Goal: Navigation & Orientation: Find specific page/section

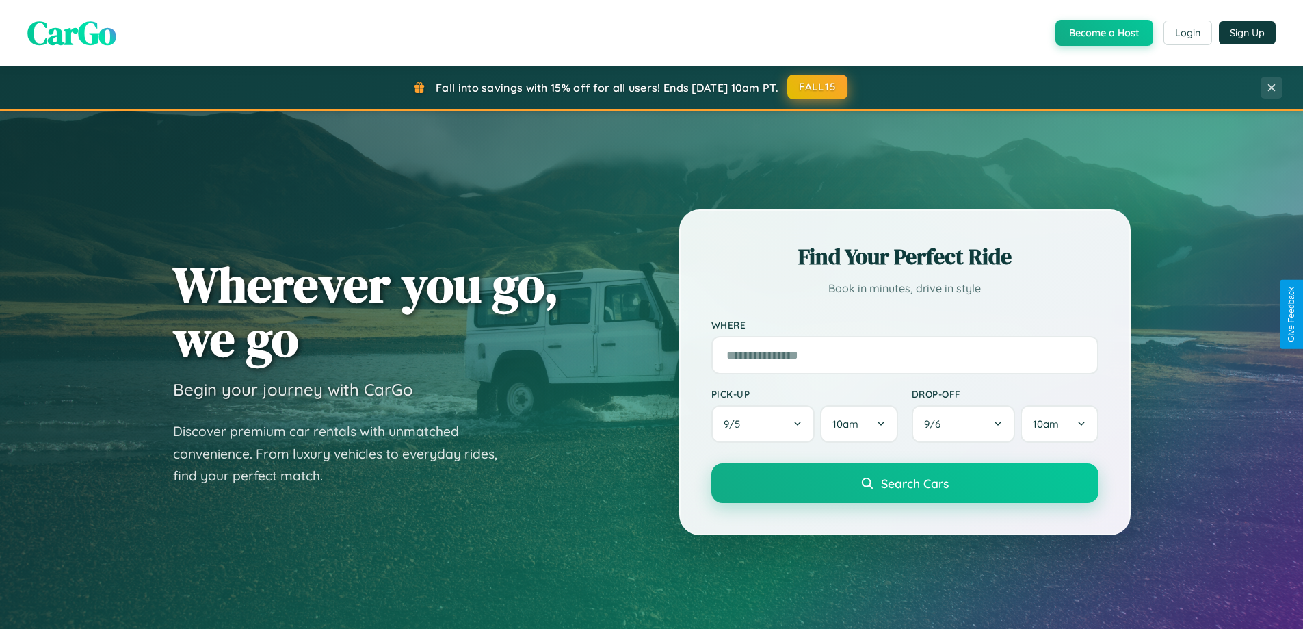
click at [818, 87] on button "FALL15" at bounding box center [817, 87] width 60 height 25
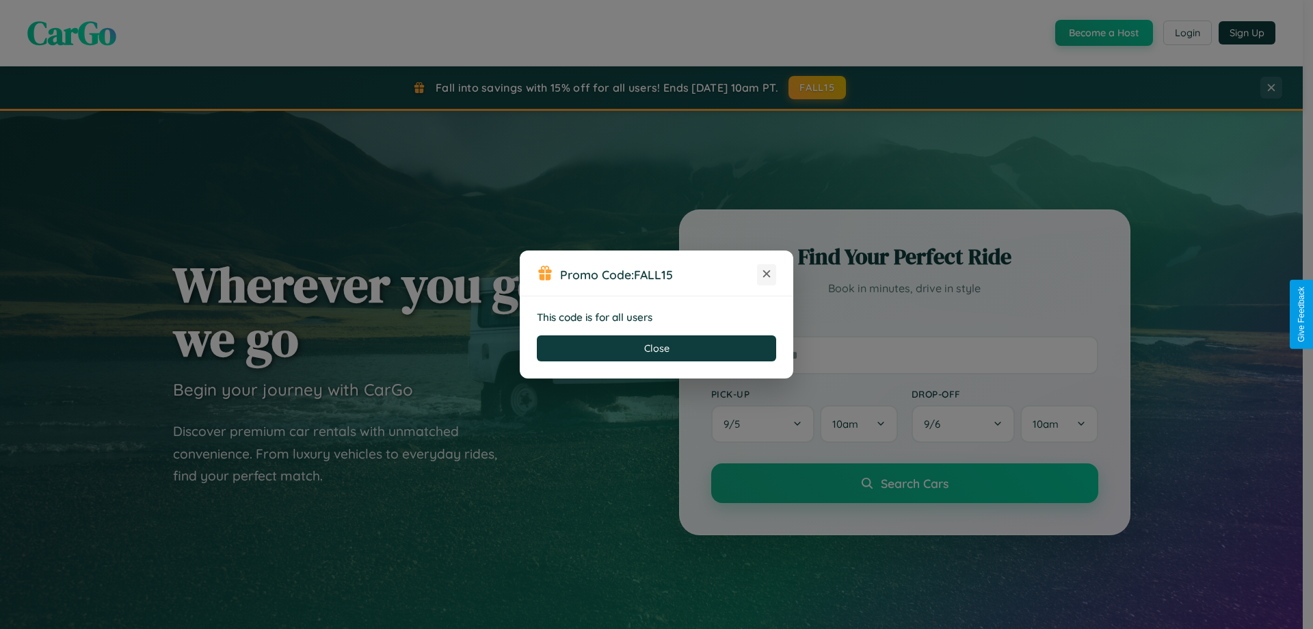
click at [767, 274] on icon at bounding box center [767, 274] width 14 height 14
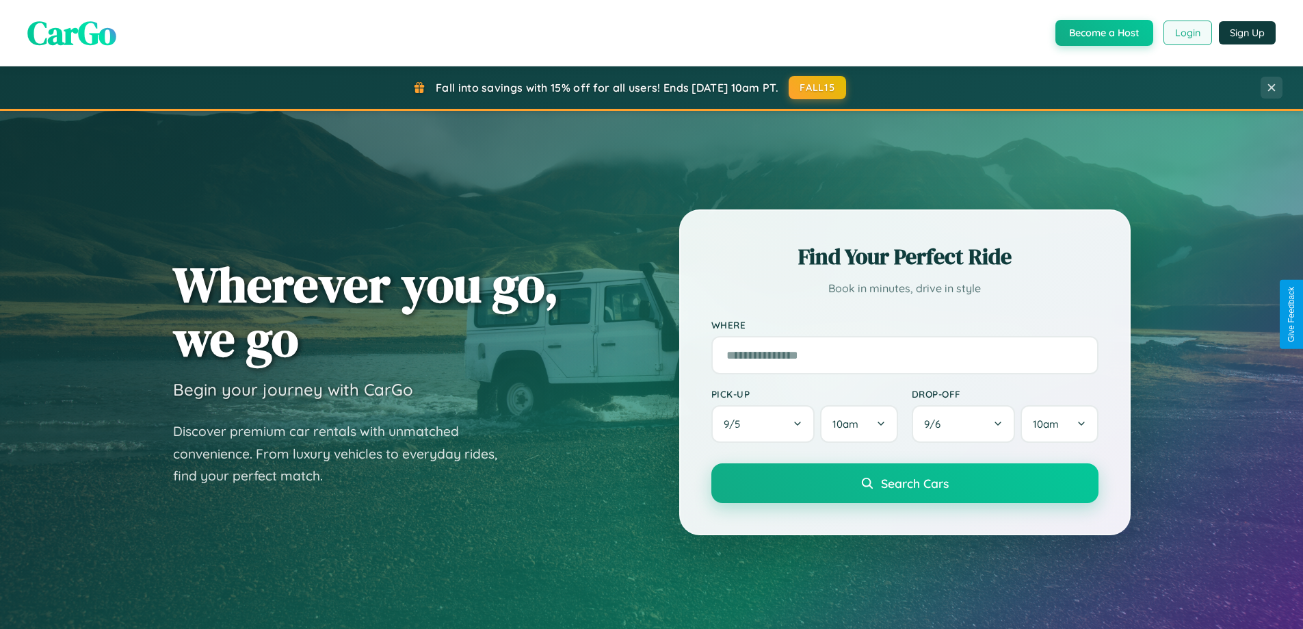
click at [1187, 33] on button "Login" at bounding box center [1187, 33] width 49 height 25
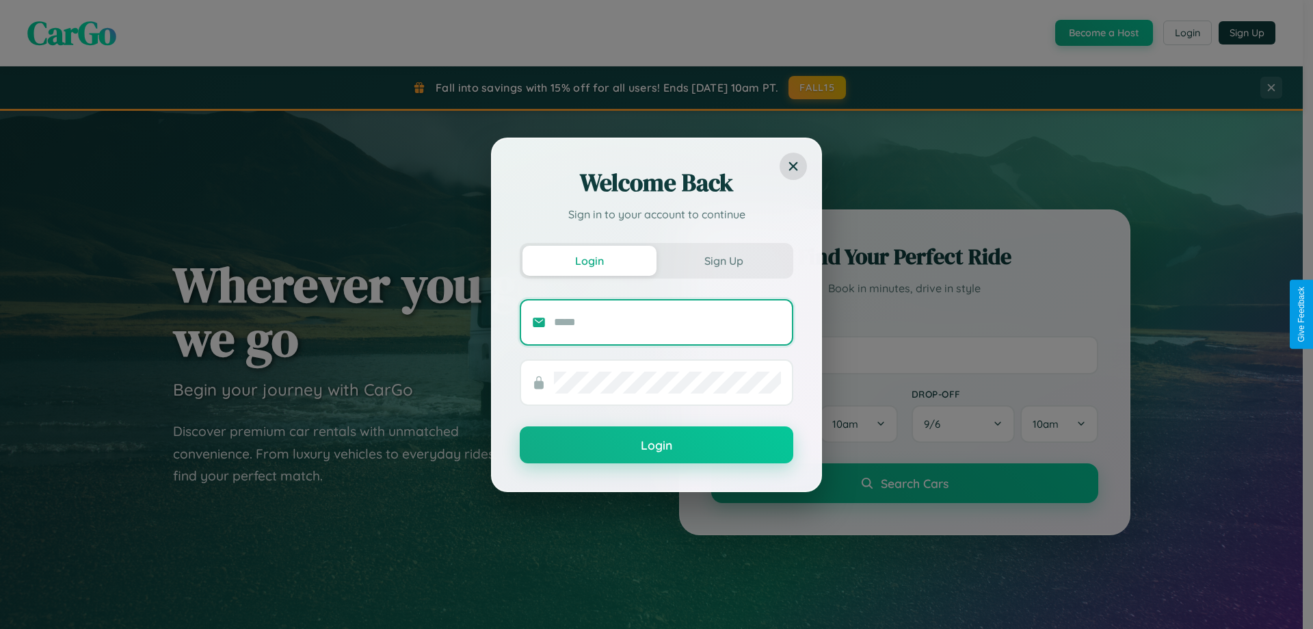
click at [668, 321] on input "text" at bounding box center [667, 322] width 227 height 22
type input "**********"
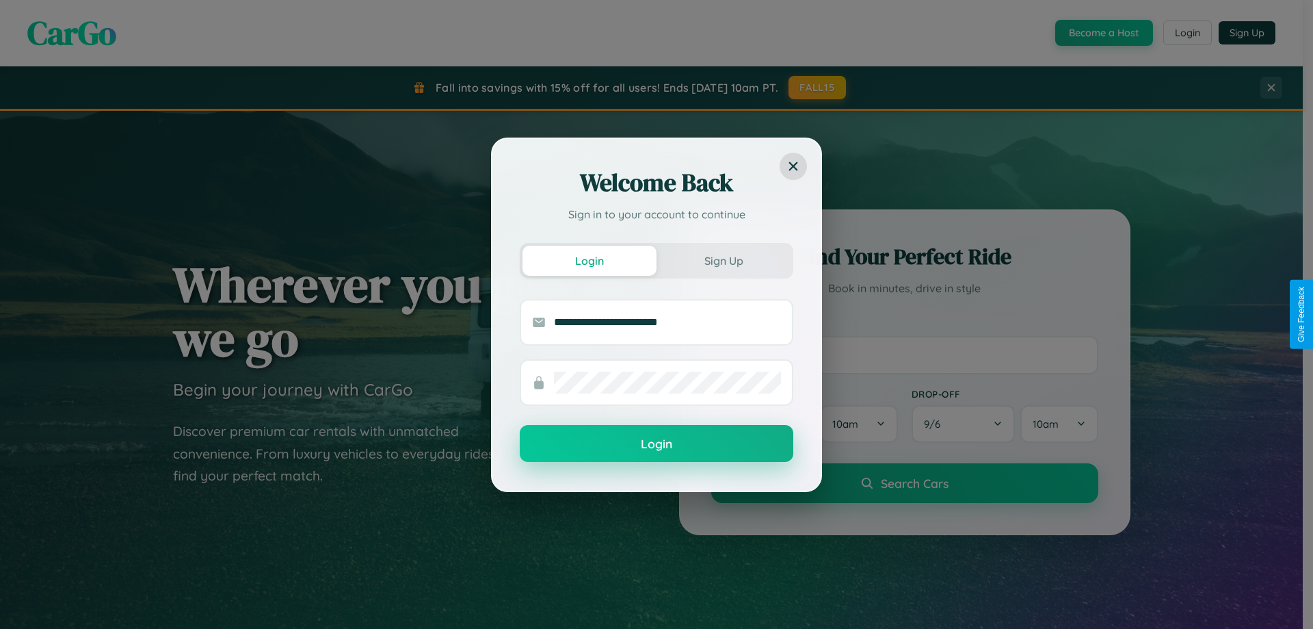
click at [657, 444] on button "Login" at bounding box center [657, 443] width 274 height 37
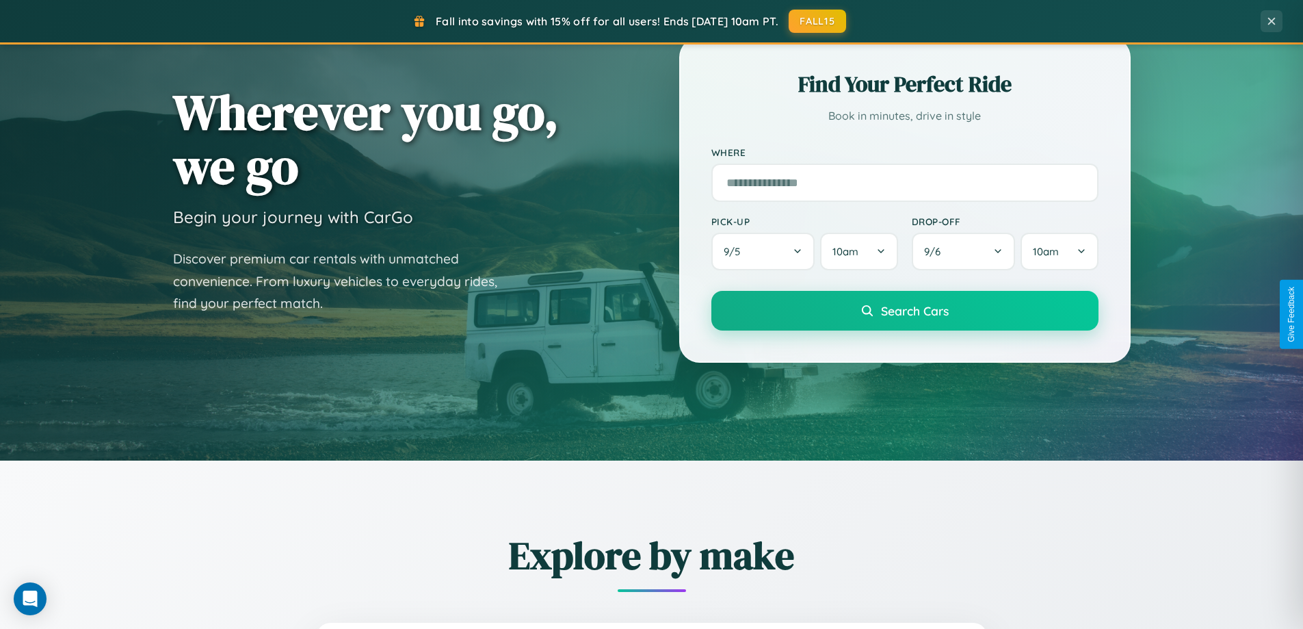
scroll to position [590, 0]
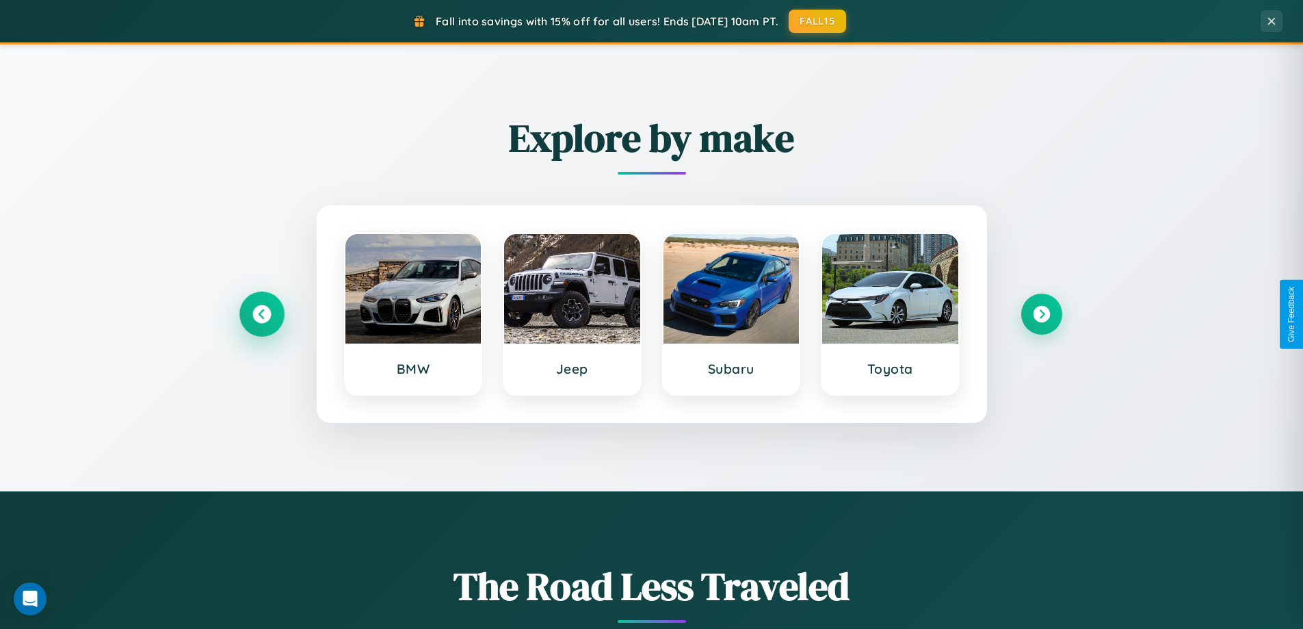
click at [261, 314] on icon at bounding box center [261, 314] width 18 height 18
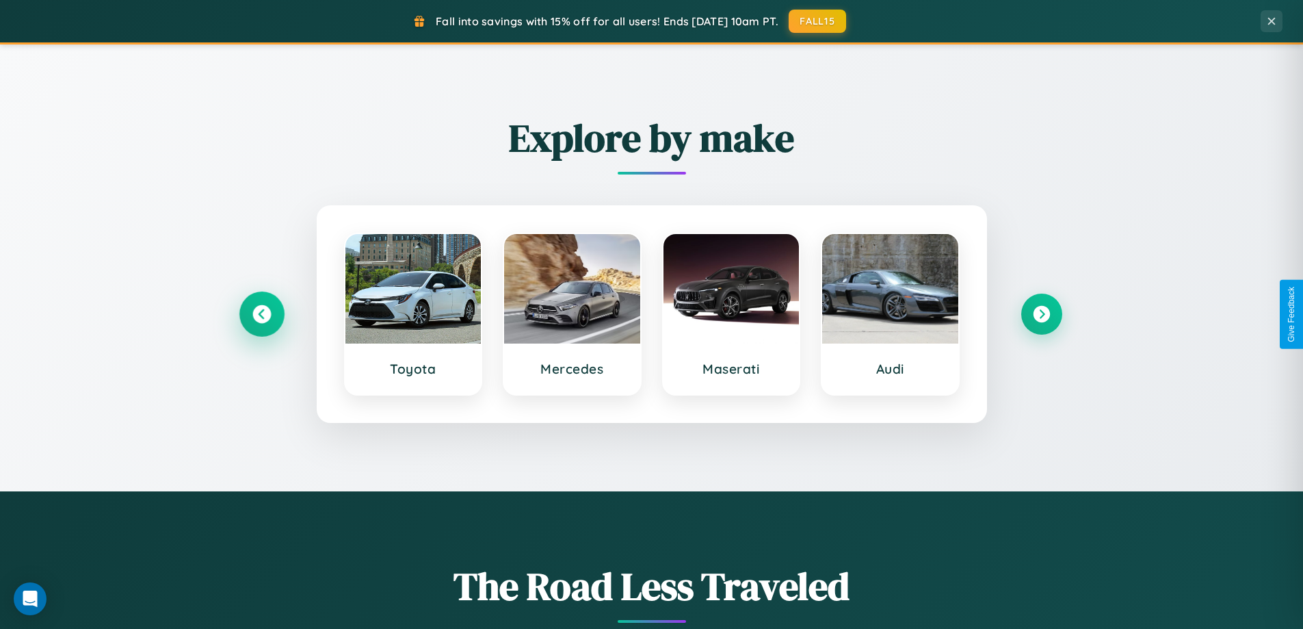
click at [261, 314] on icon at bounding box center [261, 314] width 18 height 18
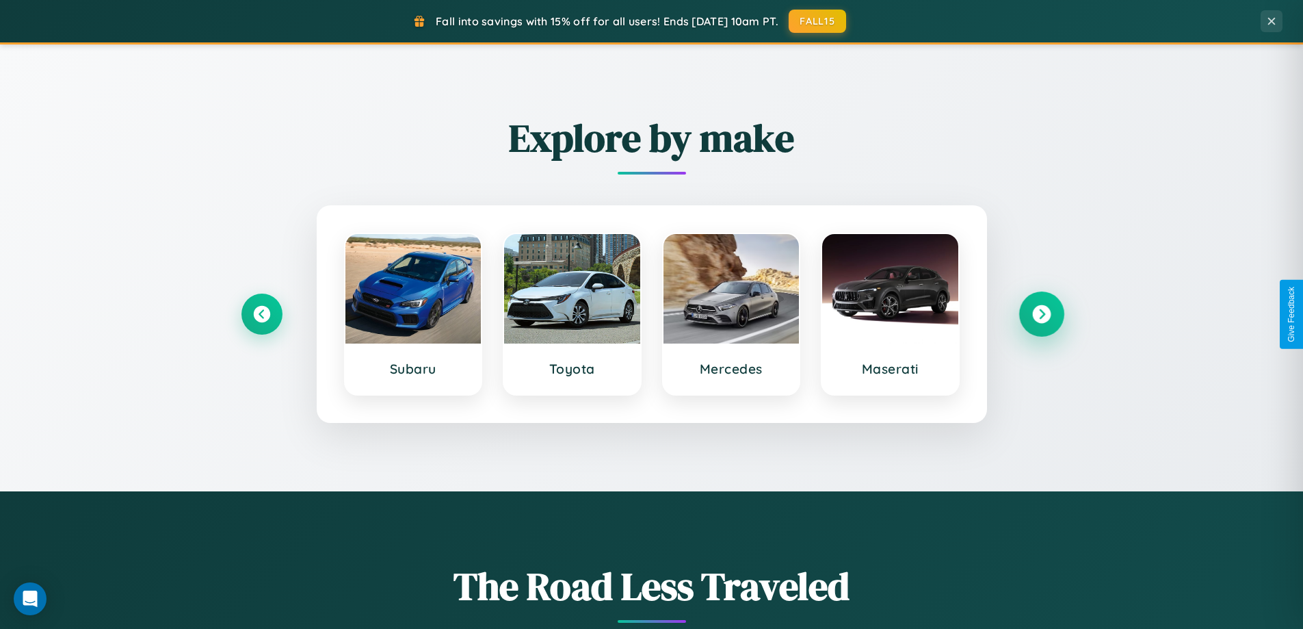
click at [1041, 314] on icon at bounding box center [1041, 314] width 18 height 18
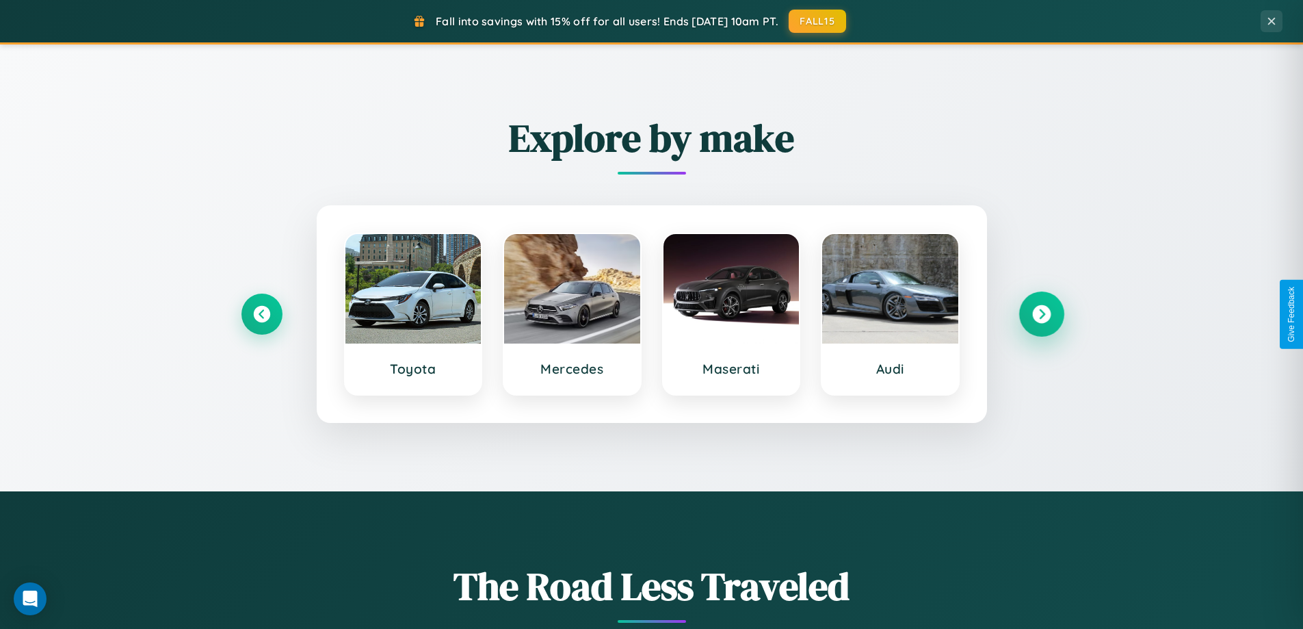
click at [1041, 314] on icon at bounding box center [1041, 314] width 18 height 18
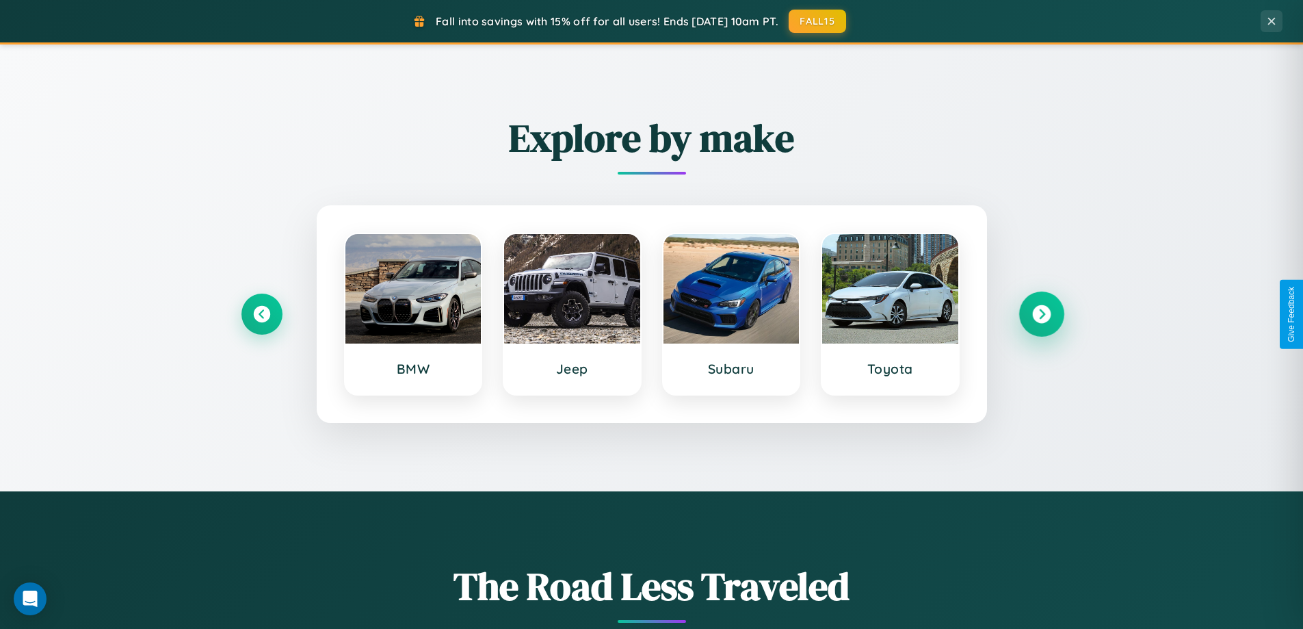
click at [1041, 314] on icon at bounding box center [1041, 314] width 18 height 18
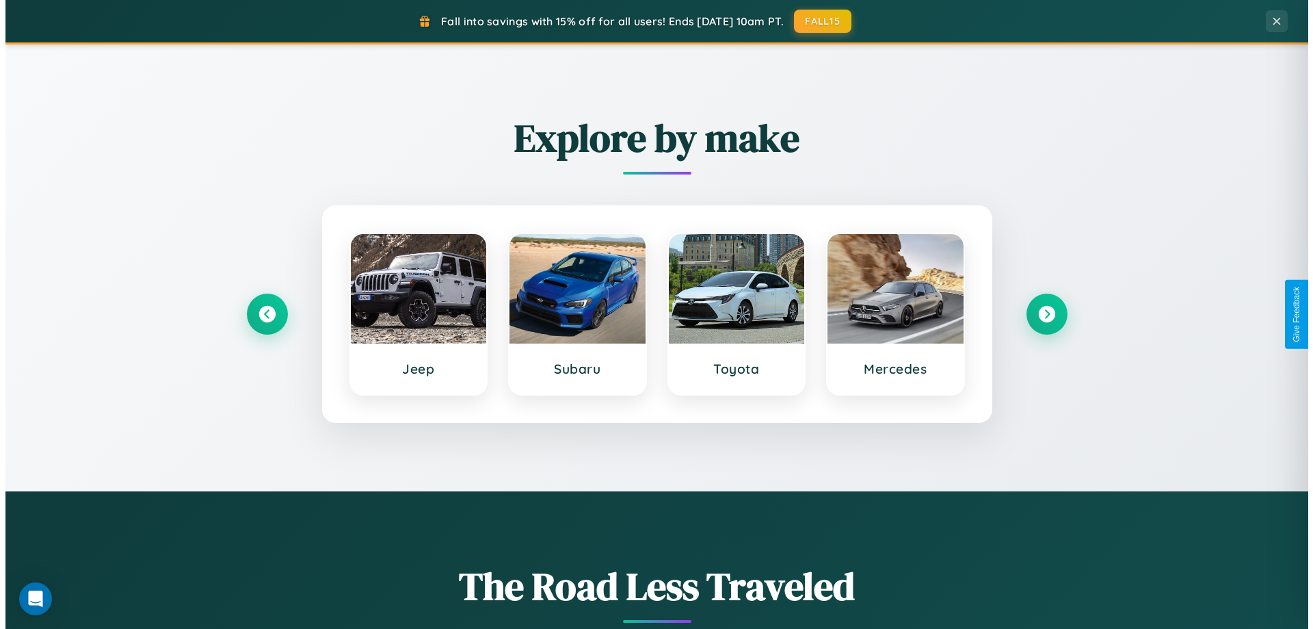
scroll to position [0, 0]
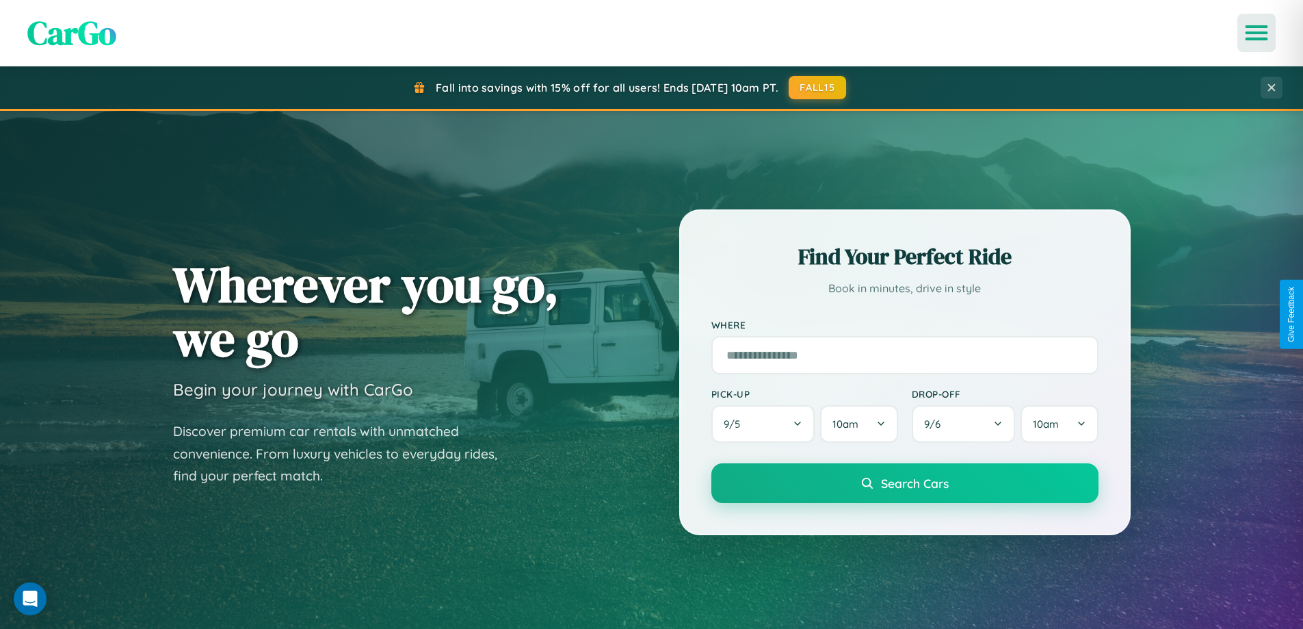
click at [1257, 33] on icon "Open menu" at bounding box center [1257, 33] width 20 height 12
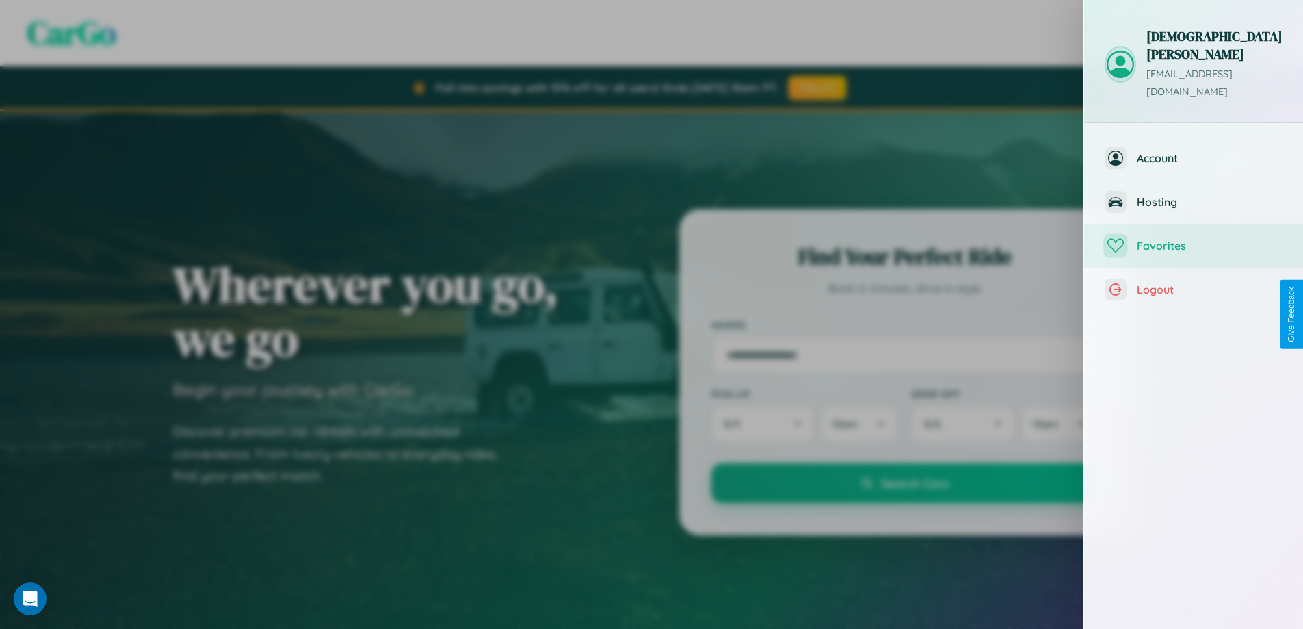
click at [1194, 239] on span "Favorites" at bounding box center [1210, 246] width 146 height 14
